Goal: Task Accomplishment & Management: Use online tool/utility

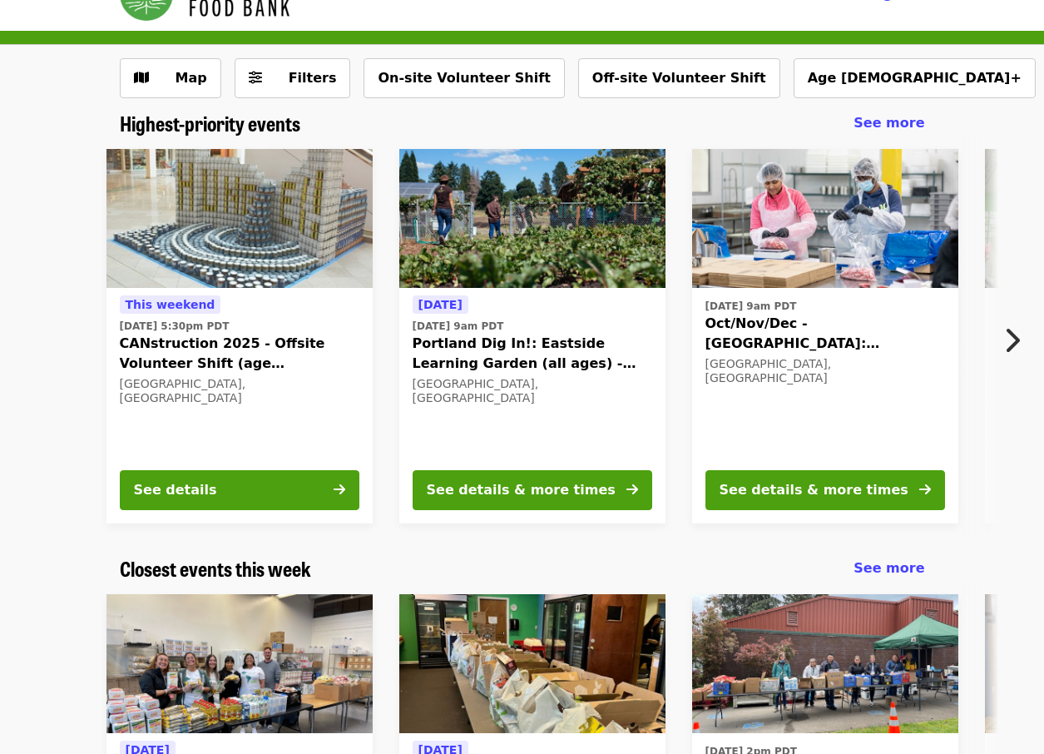
scroll to position [42, 0]
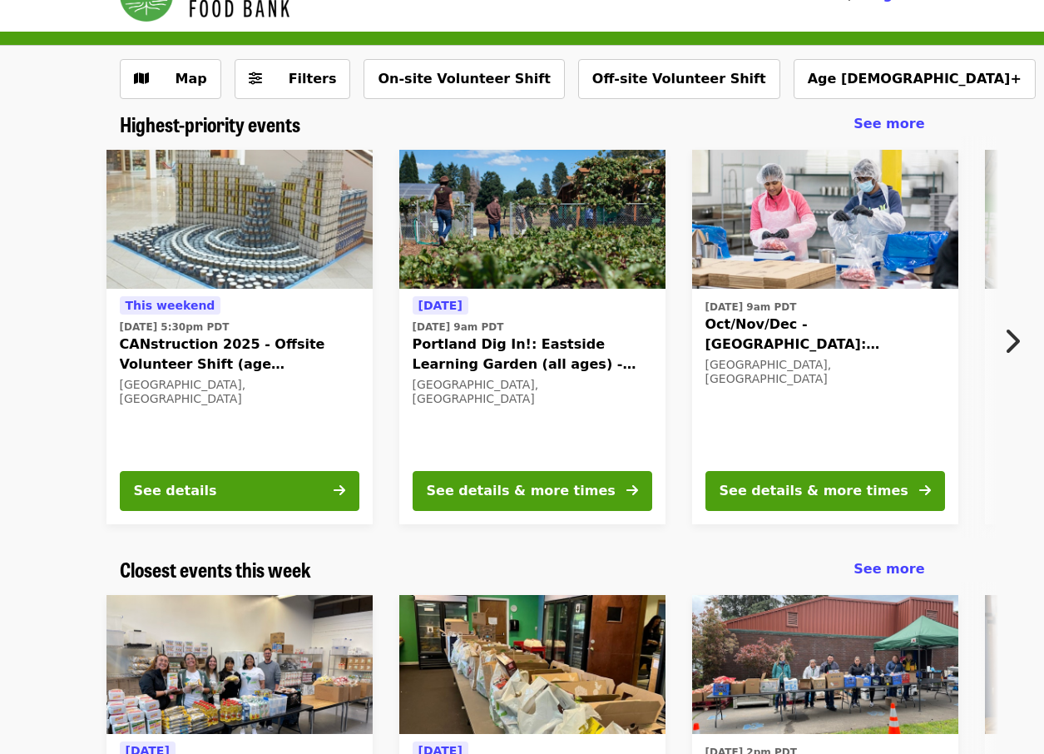
click at [289, 73] on span "Filters" at bounding box center [313, 79] width 48 height 16
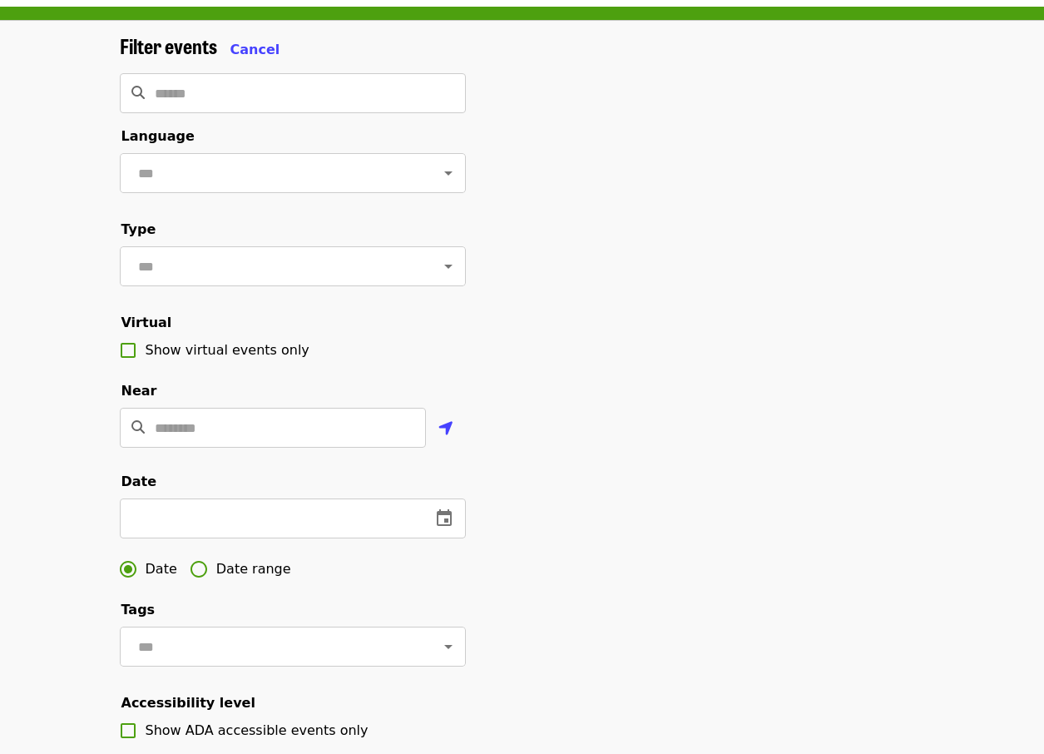
scroll to position [0, 0]
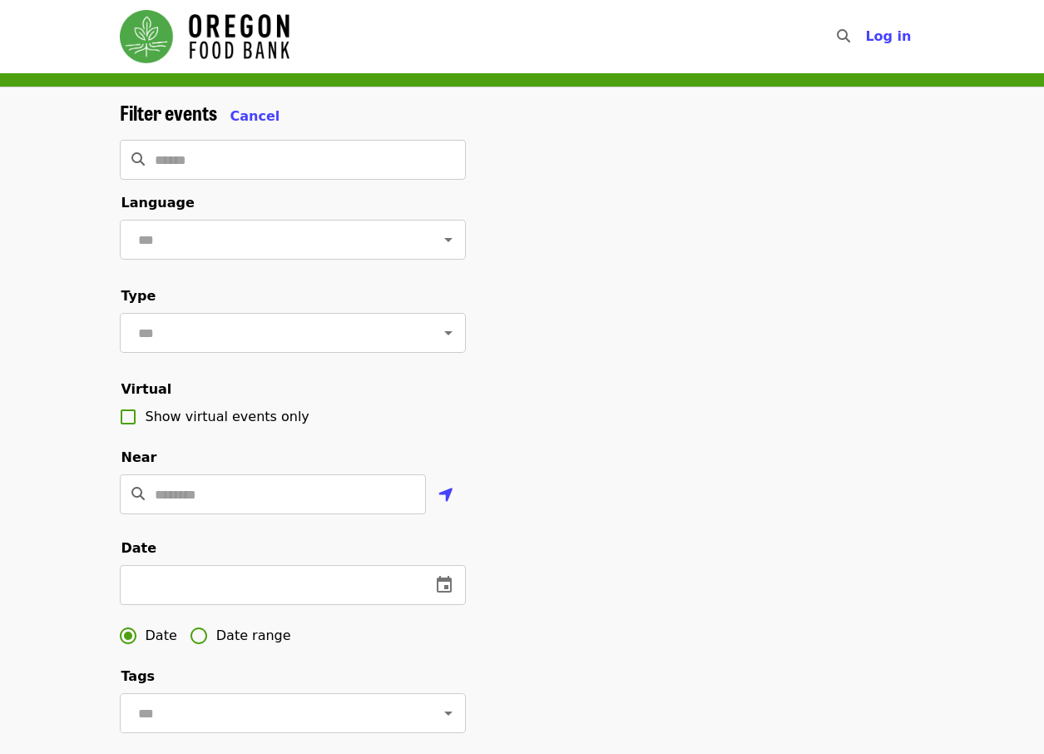
click at [370, 348] on input "text" at bounding box center [272, 333] width 279 height 32
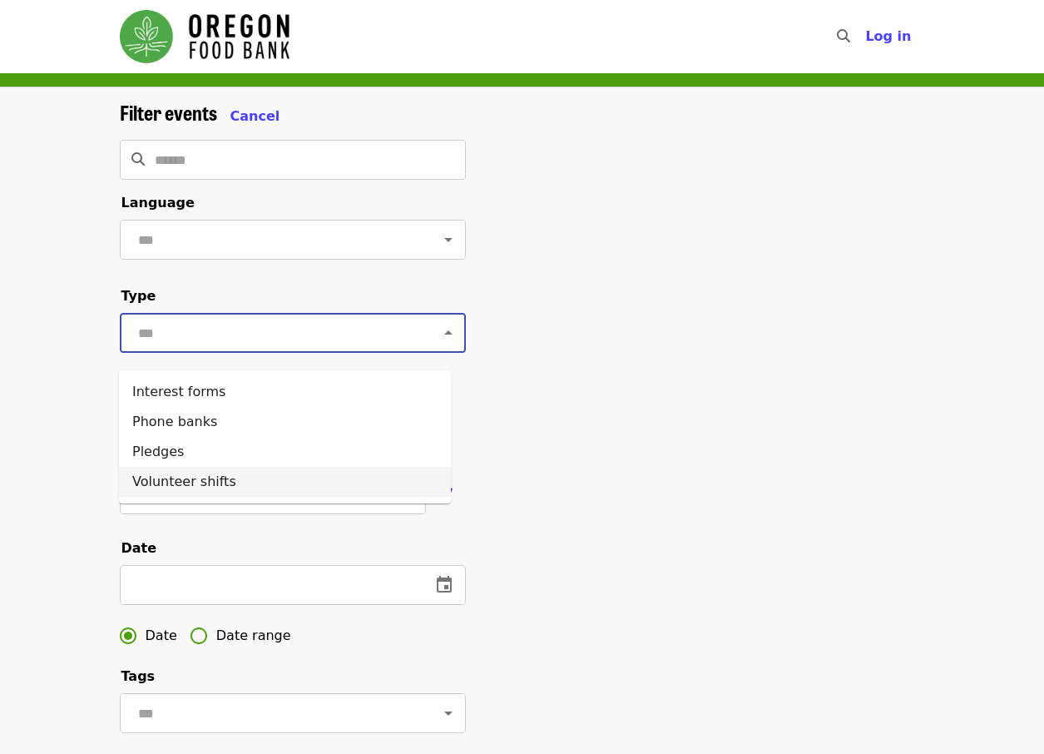
click at [196, 489] on li "Volunteer shifts" at bounding box center [285, 482] width 332 height 30
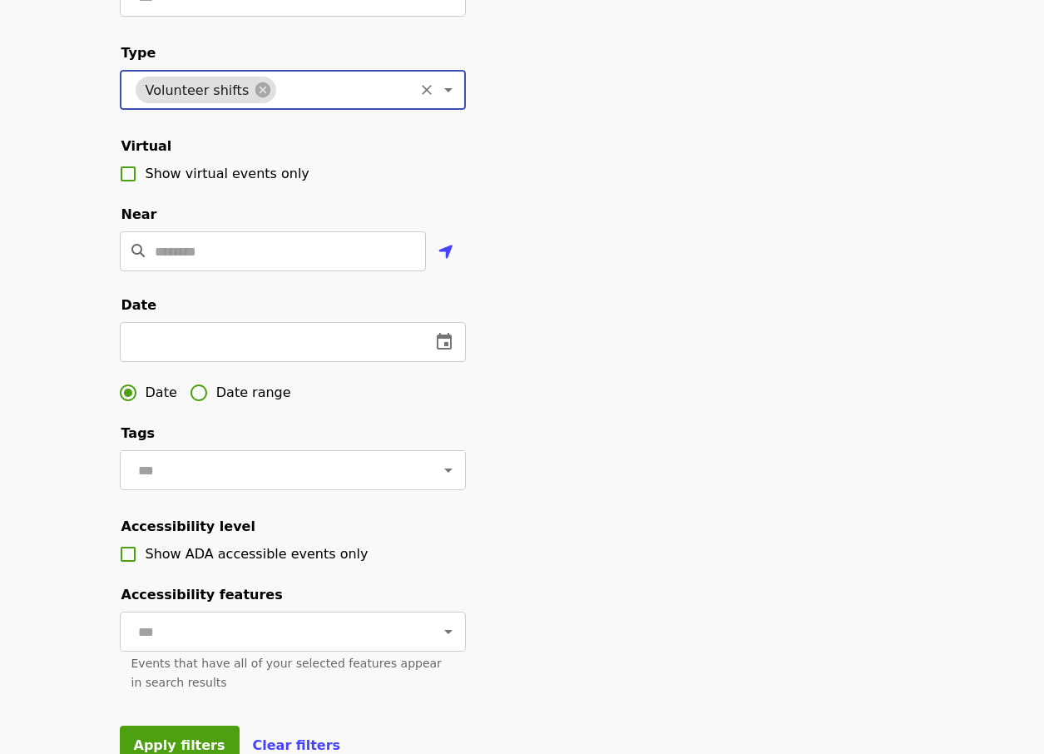
scroll to position [249, 0]
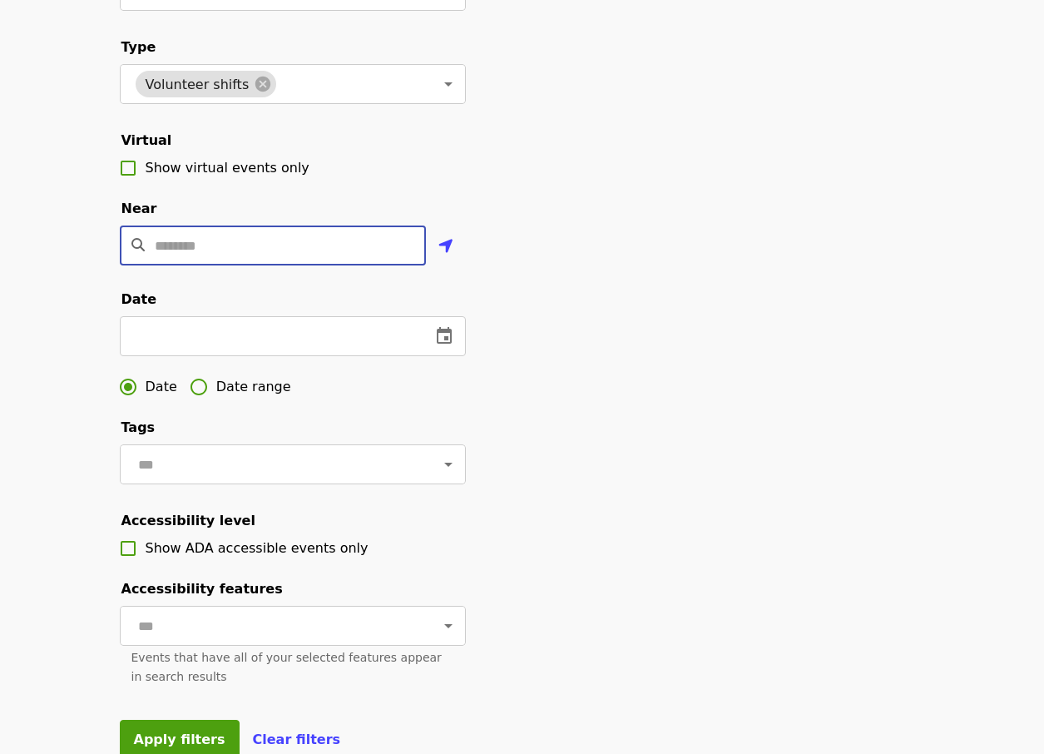
click at [250, 265] on input "Location" at bounding box center [290, 246] width 271 height 40
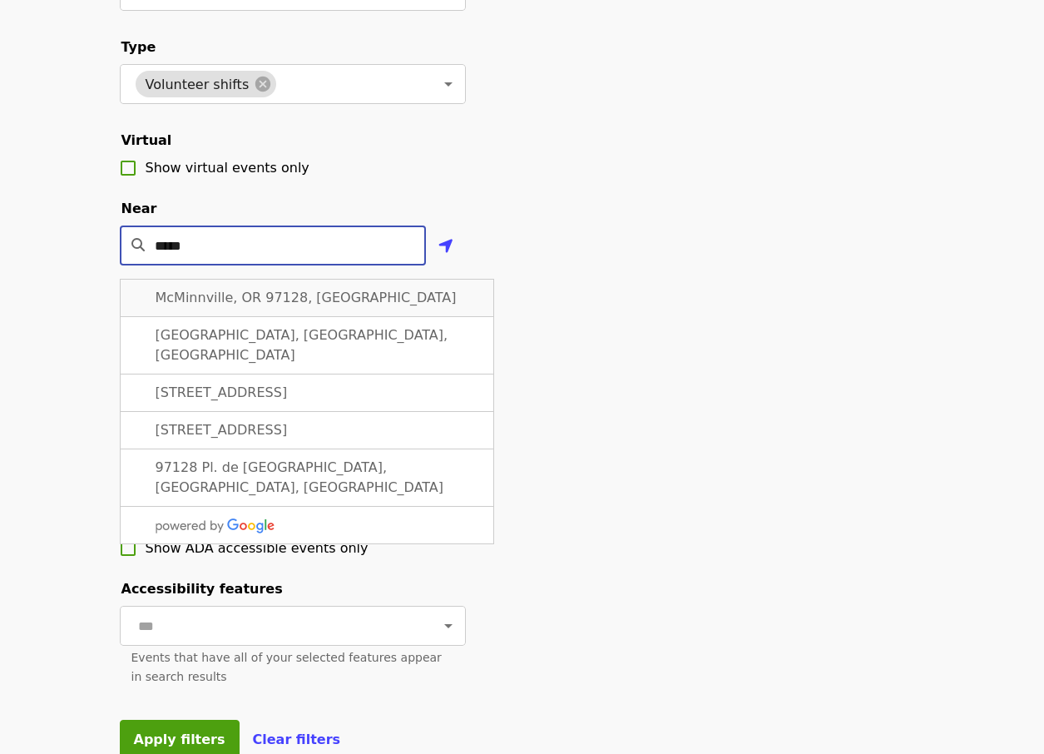
click at [243, 317] on div "McMinnville, OR 97128, [GEOGRAPHIC_DATA]" at bounding box center [307, 298] width 375 height 38
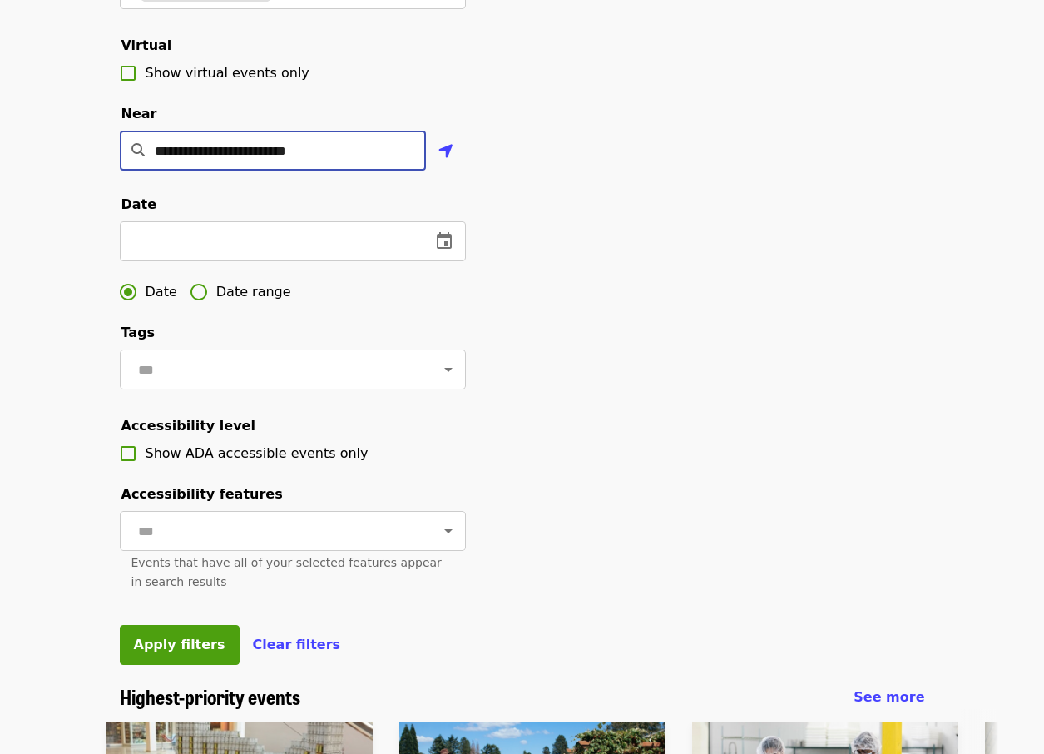
scroll to position [352, 0]
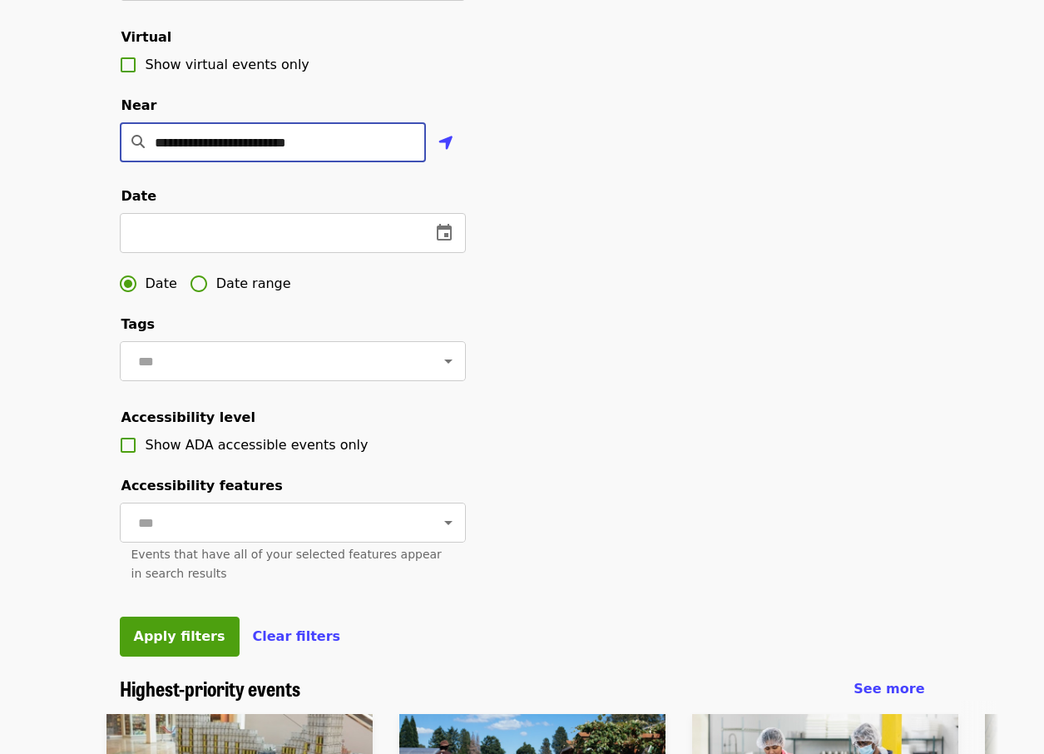
type input "**********"
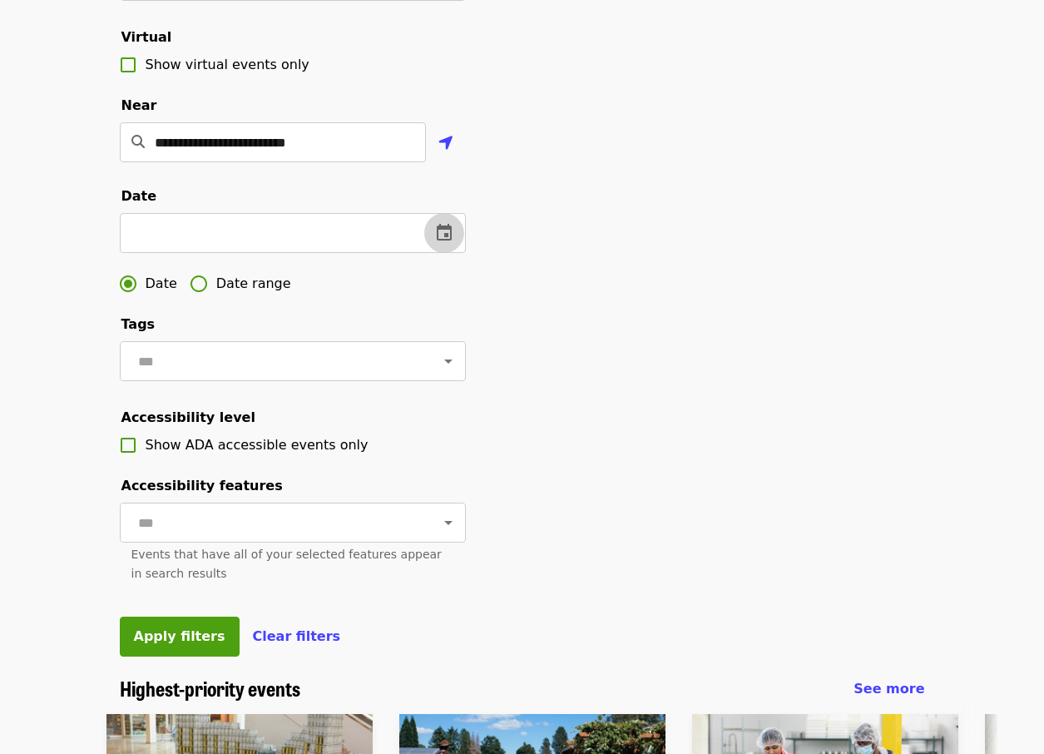
click at [450, 241] on icon "change date" at bounding box center [444, 232] width 15 height 17
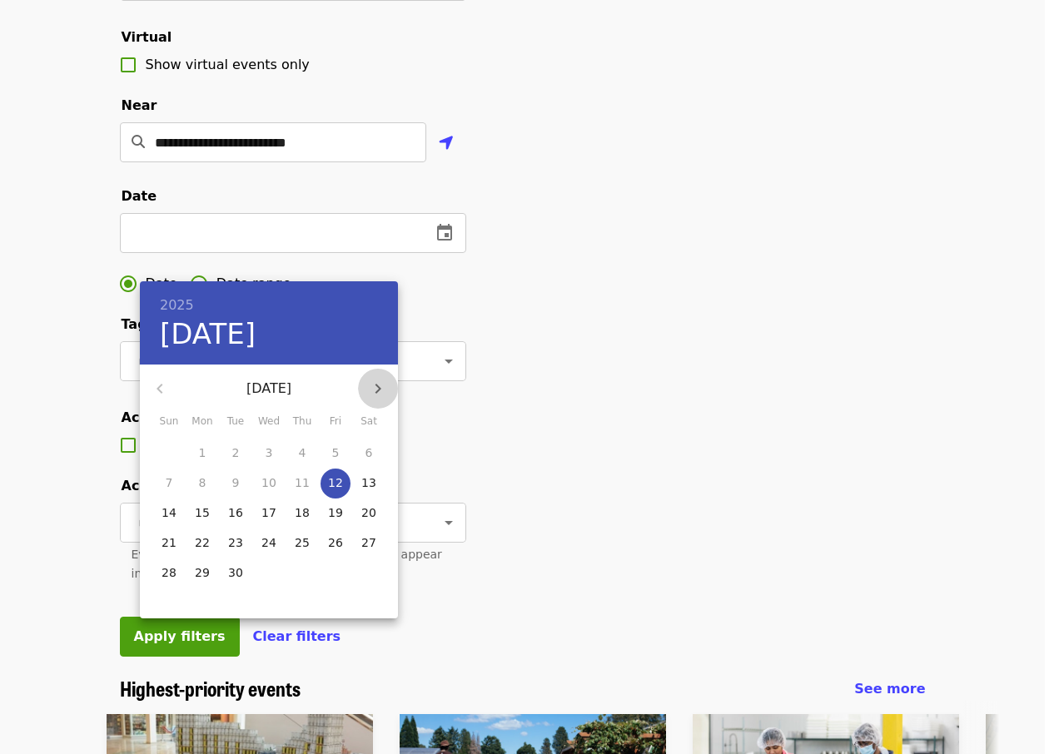
click at [380, 387] on icon "button" at bounding box center [378, 389] width 6 height 10
click at [267, 449] on p "1" at bounding box center [268, 452] width 7 height 17
type input "**********"
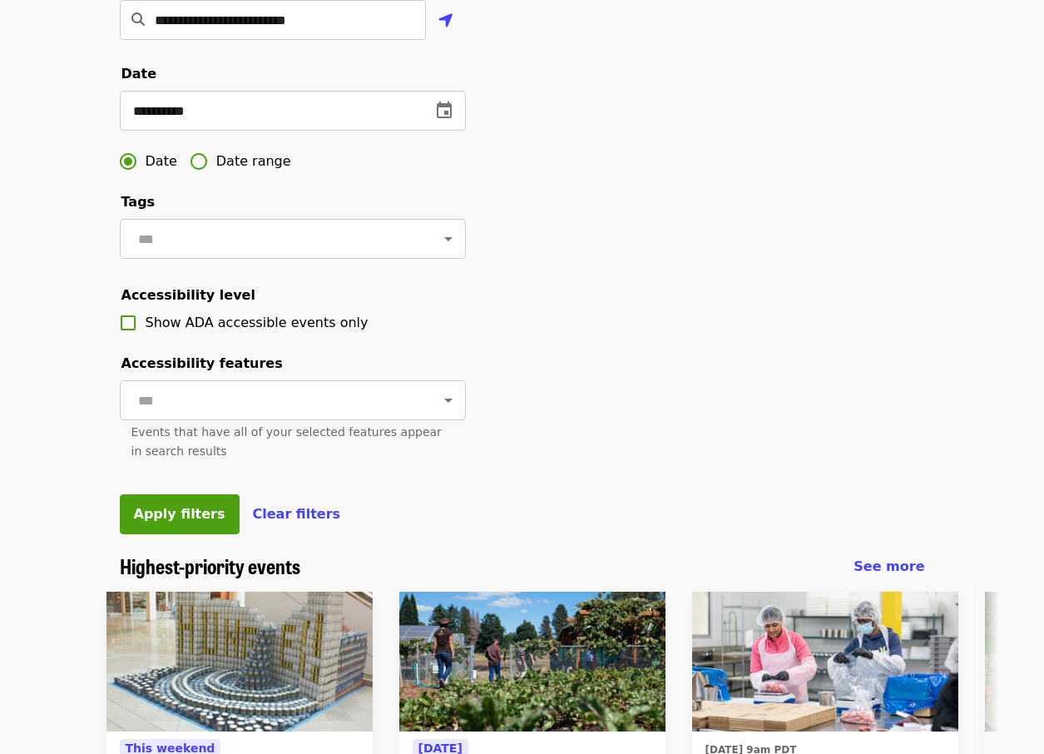
scroll to position [477, 0]
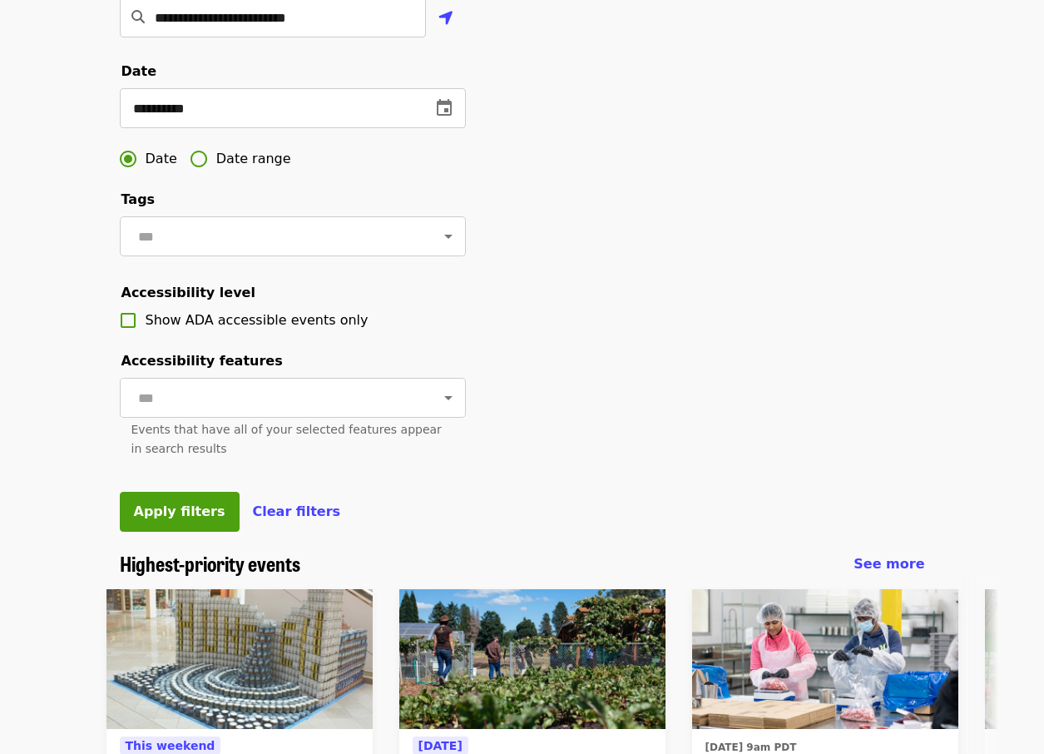
click at [172, 532] on button "Apply filters" at bounding box center [180, 512] width 120 height 40
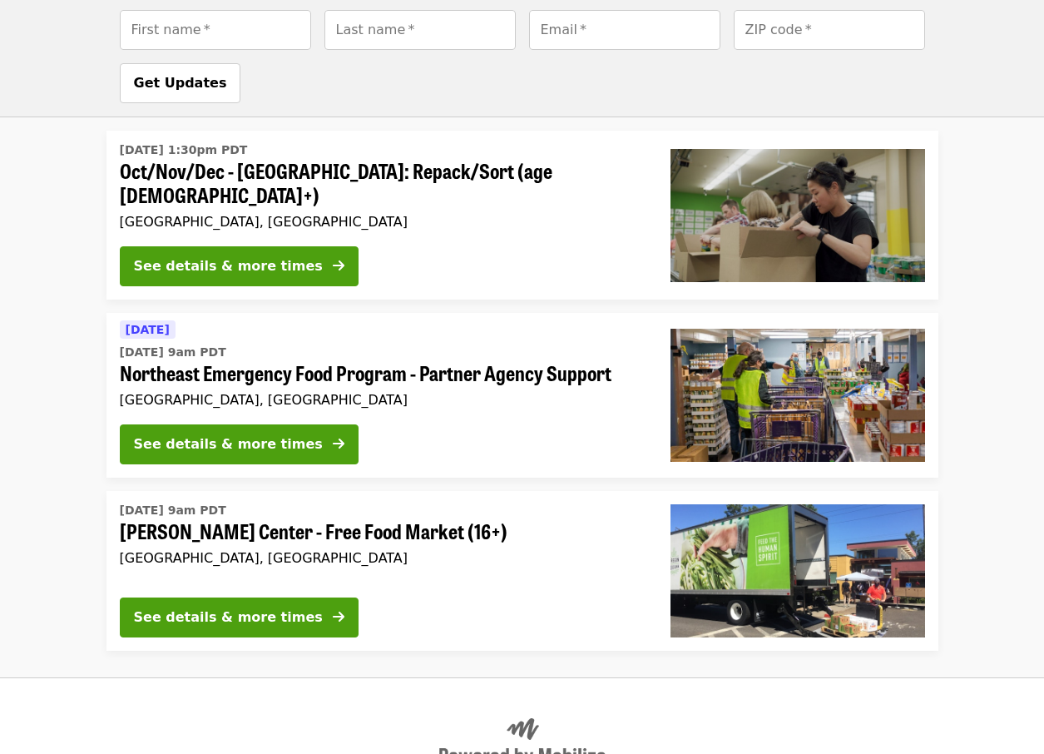
scroll to position [937, 0]
